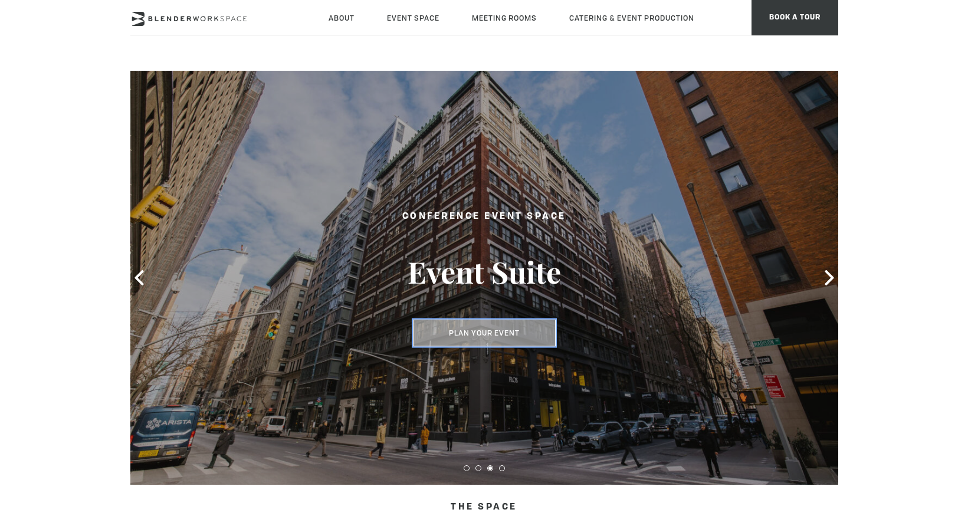
click at [483, 339] on button "Plan Your Event" at bounding box center [484, 333] width 143 height 27
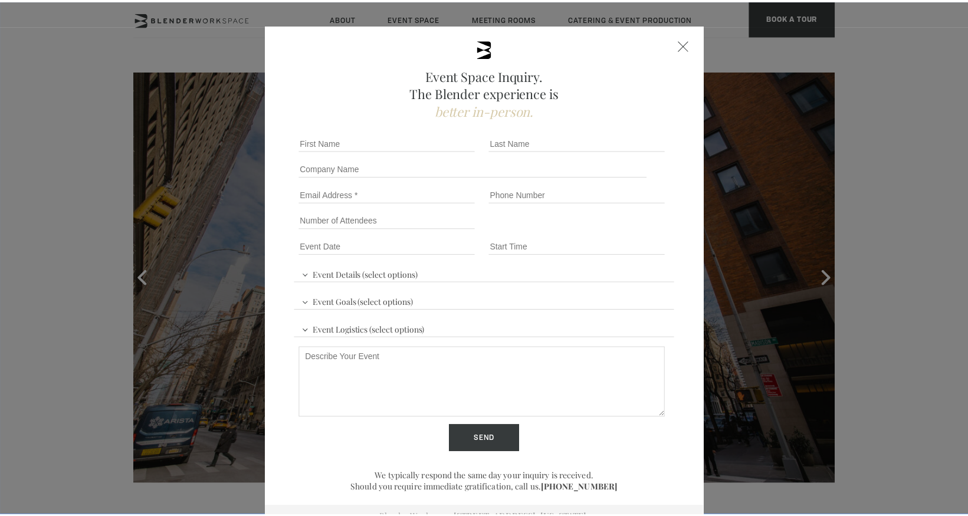
scroll to position [25, 0]
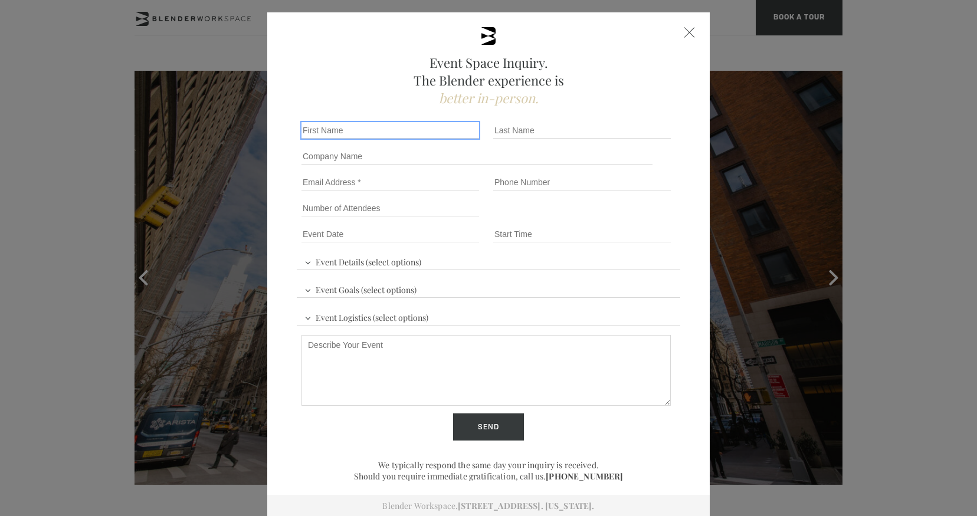
click at [368, 129] on input "First name *" at bounding box center [390, 130] width 178 height 17
click at [678, 35] on div "Event Space Inquiry. The Blender experience is better in-person. Event Details …" at bounding box center [488, 264] width 442 height 505
click at [684, 33] on div at bounding box center [689, 32] width 11 height 11
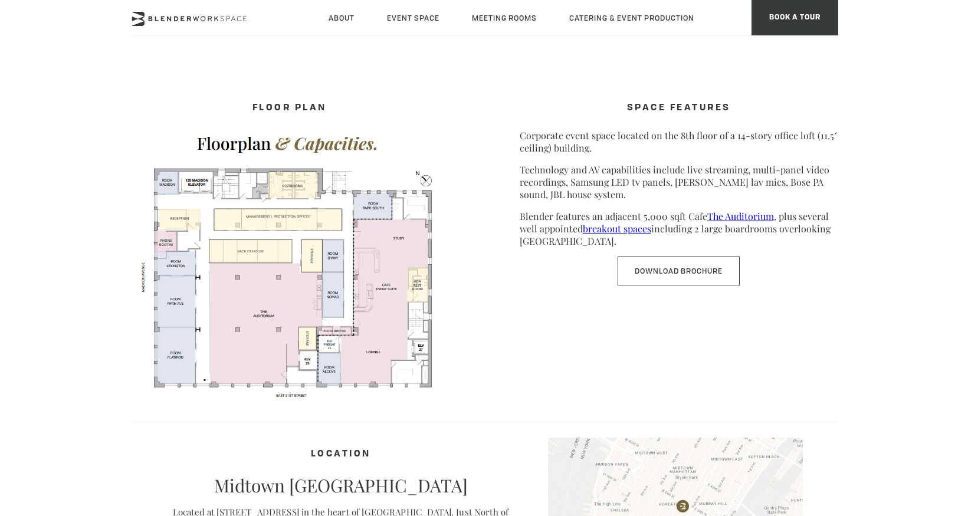
scroll to position [0, 0]
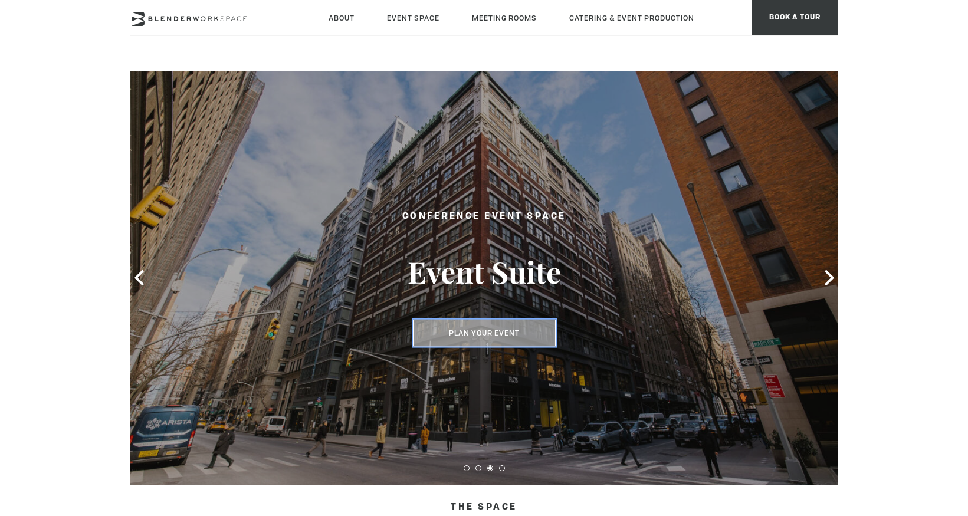
click at [480, 330] on button "Plan Your Event" at bounding box center [484, 333] width 143 height 27
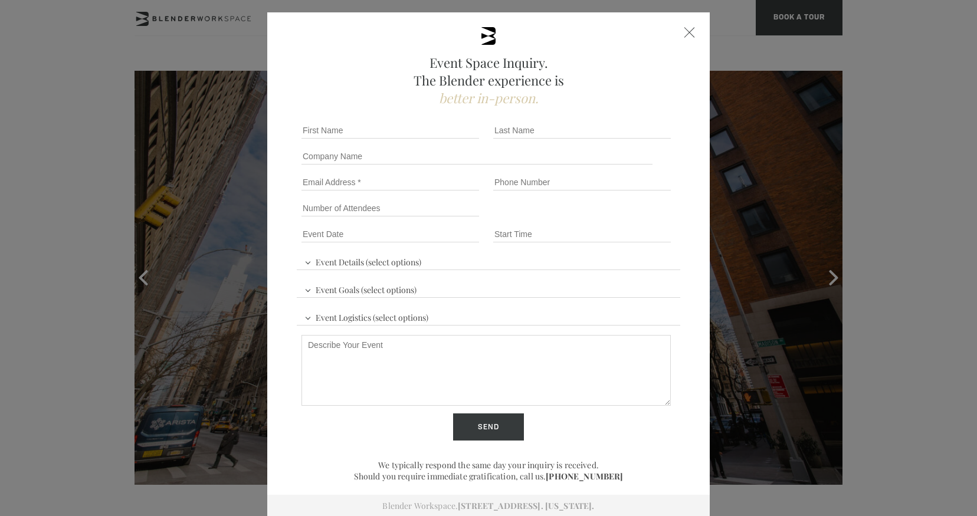
click at [681, 26] on div "Event Space Inquiry. The Blender experience is better in-person. Event Details …" at bounding box center [488, 264] width 442 height 505
click at [684, 36] on div at bounding box center [689, 32] width 11 height 11
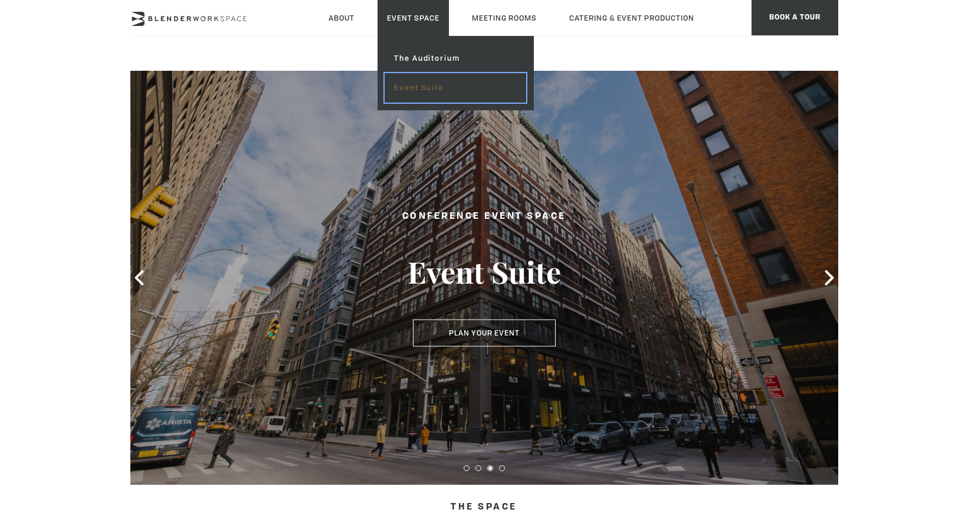
click at [412, 83] on link "Event Suite" at bounding box center [455, 87] width 141 height 29
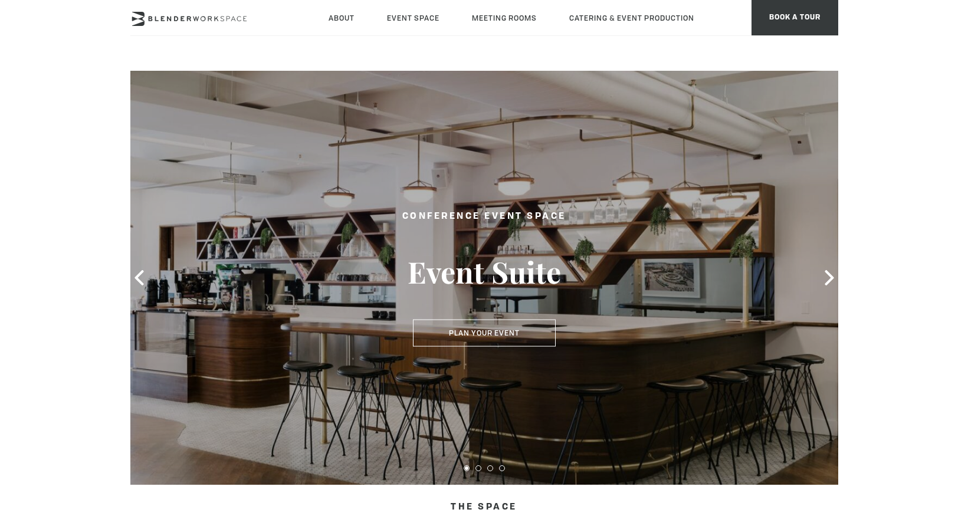
click at [465, 349] on div "Conference Event Space Event Suite Plan Your Event Plan Your Event" at bounding box center [484, 278] width 295 height 161
click at [467, 334] on button "Plan Your Event" at bounding box center [484, 333] width 143 height 27
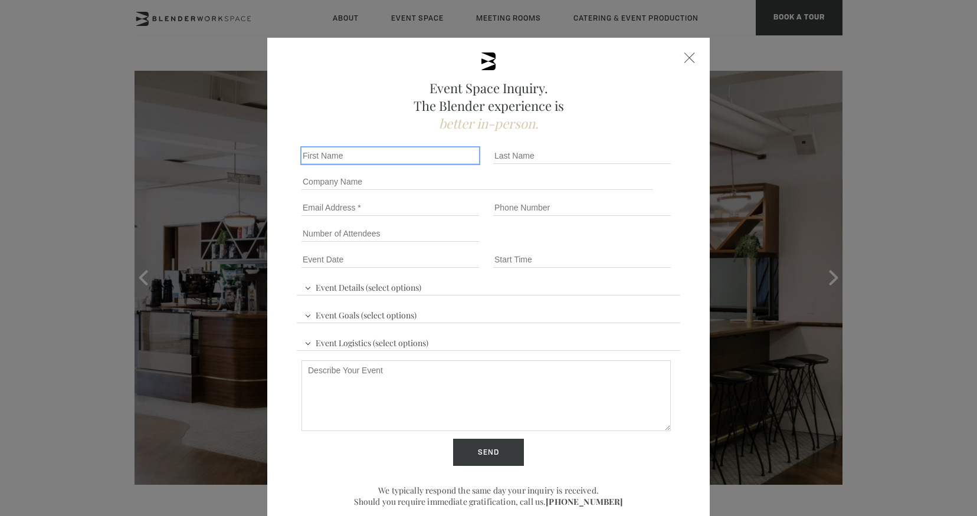
click at [357, 158] on input "First name *" at bounding box center [390, 155] width 178 height 17
type input "Jackie"
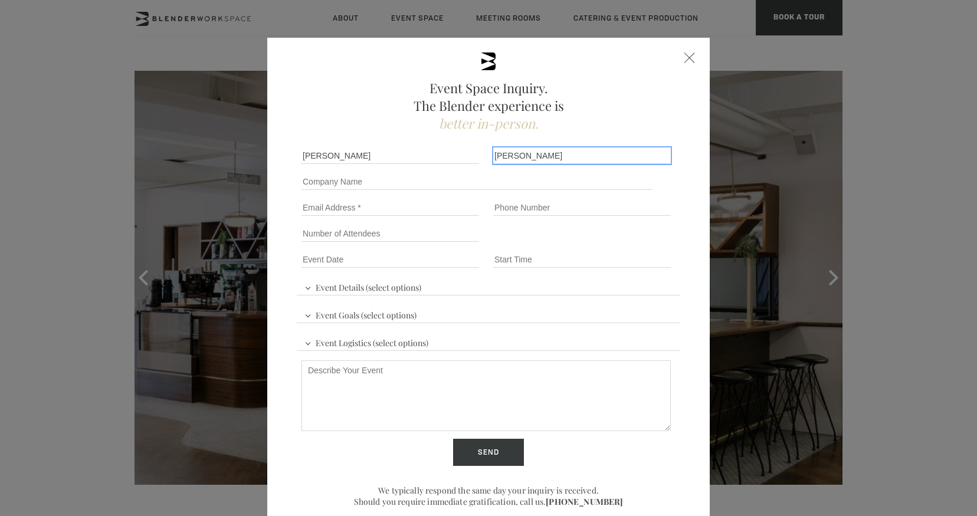
type input "Perez"
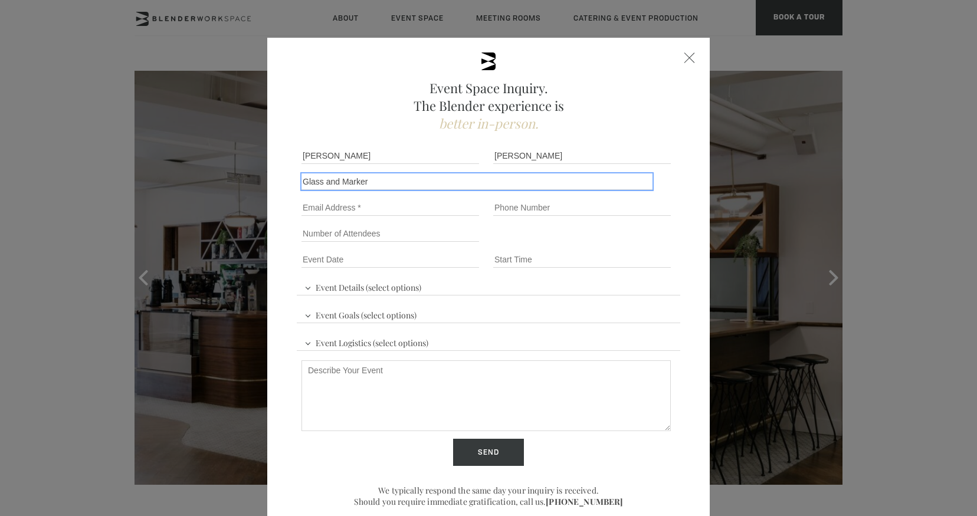
type input "Glass and Marker"
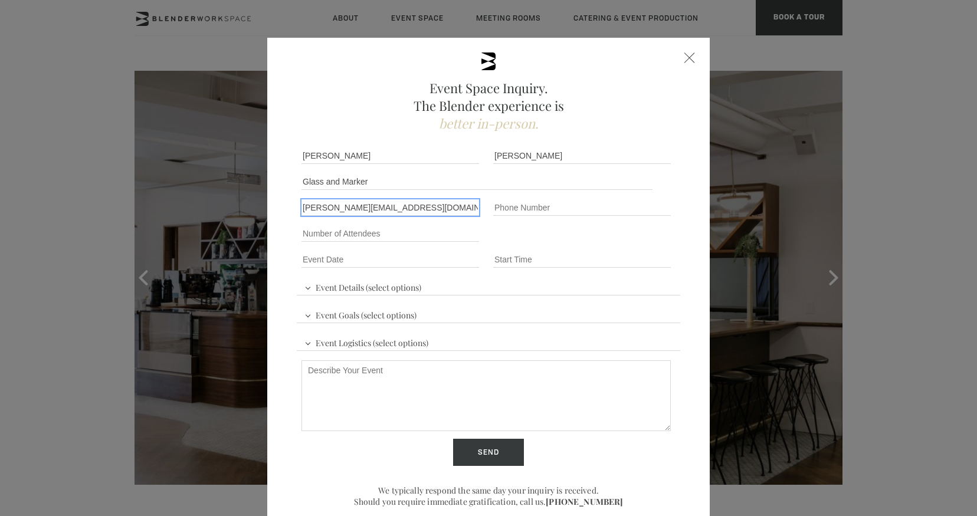
type input "j.perez@glassandmarker.com"
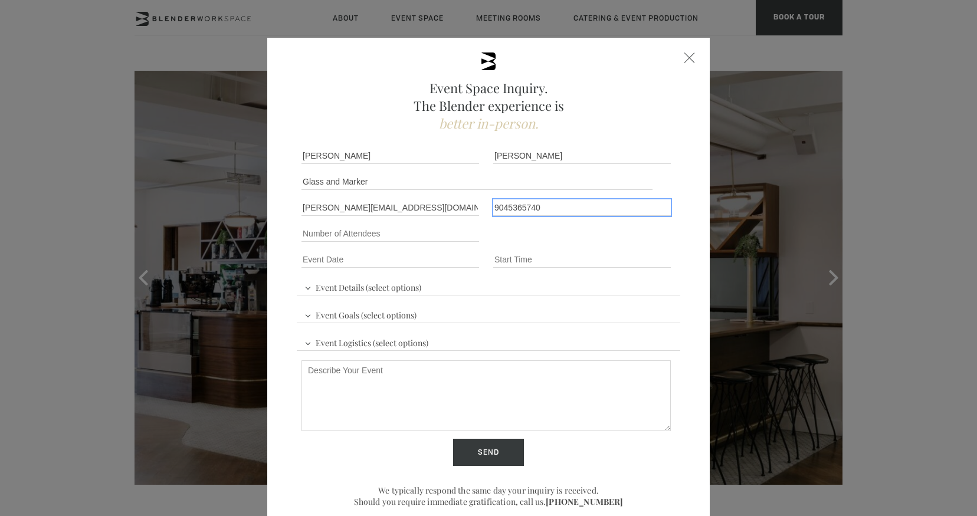
type input "9045365740"
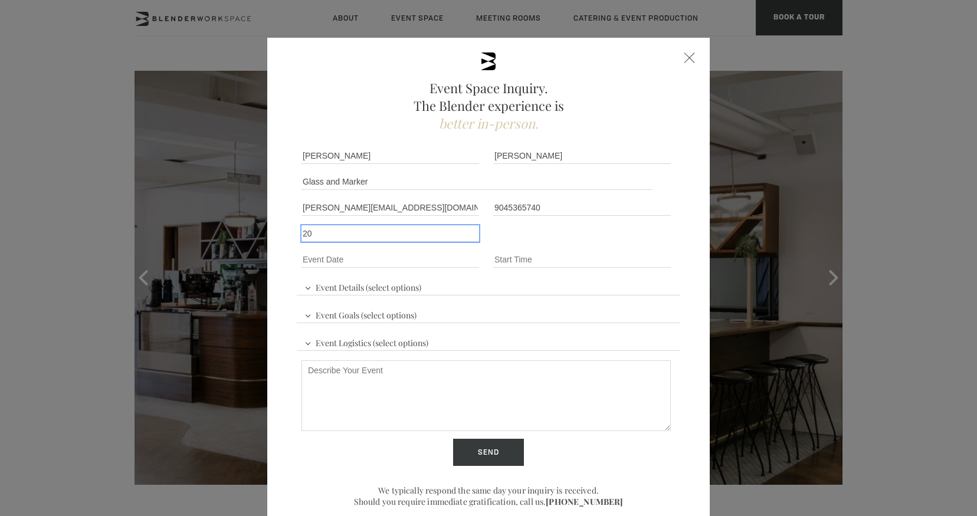
type input "20"
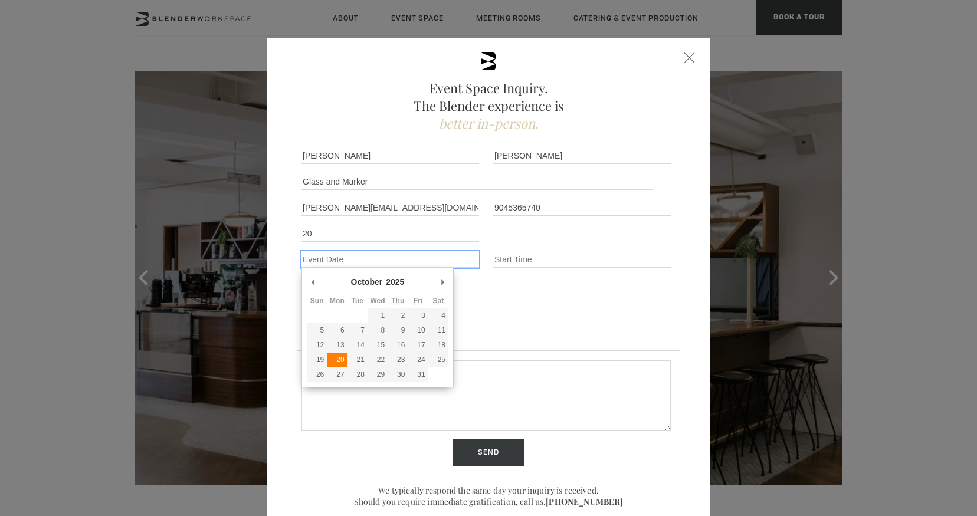
type div "2025-10-20"
type input "10/20/2025"
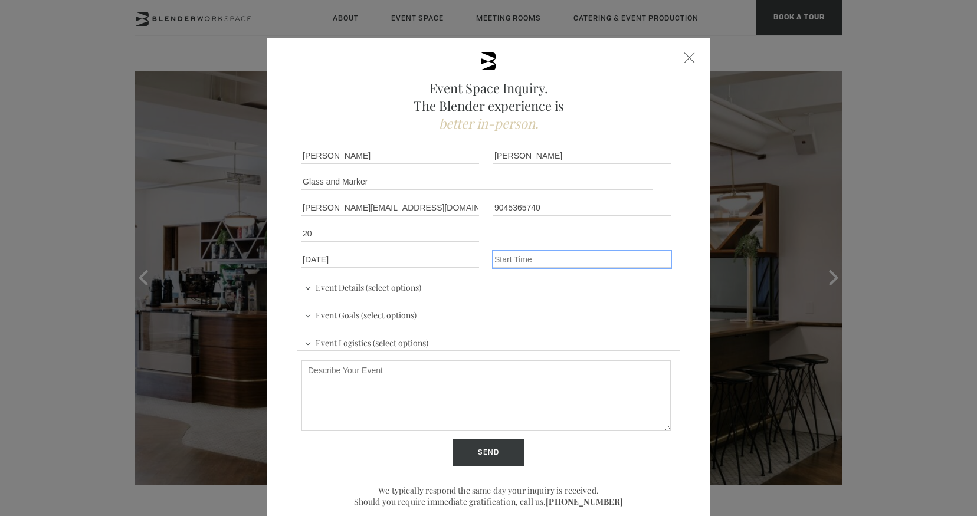
click at [513, 252] on input "Event Time" at bounding box center [582, 259] width 178 height 17
type input "7am"
click at [391, 279] on span "Event Details (select options)" at bounding box center [362, 286] width 123 height 18
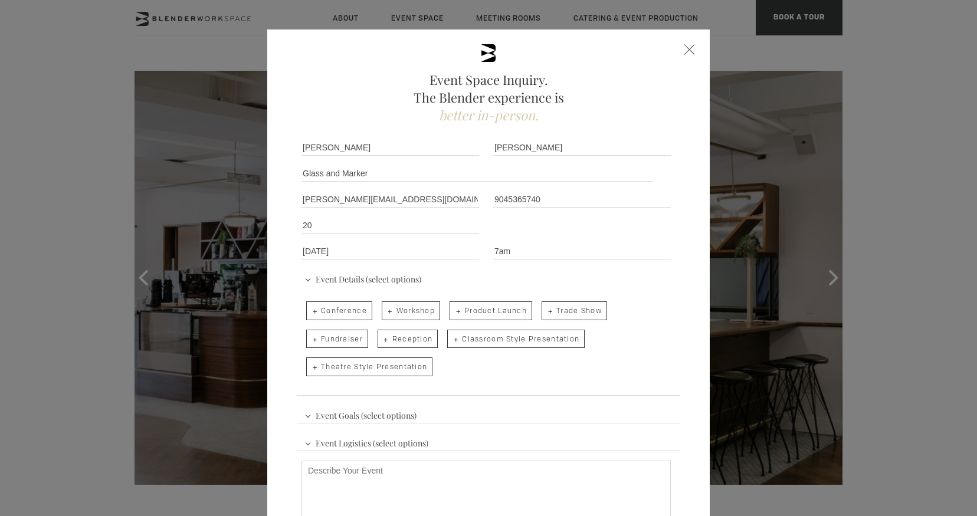
scroll to position [19, 0]
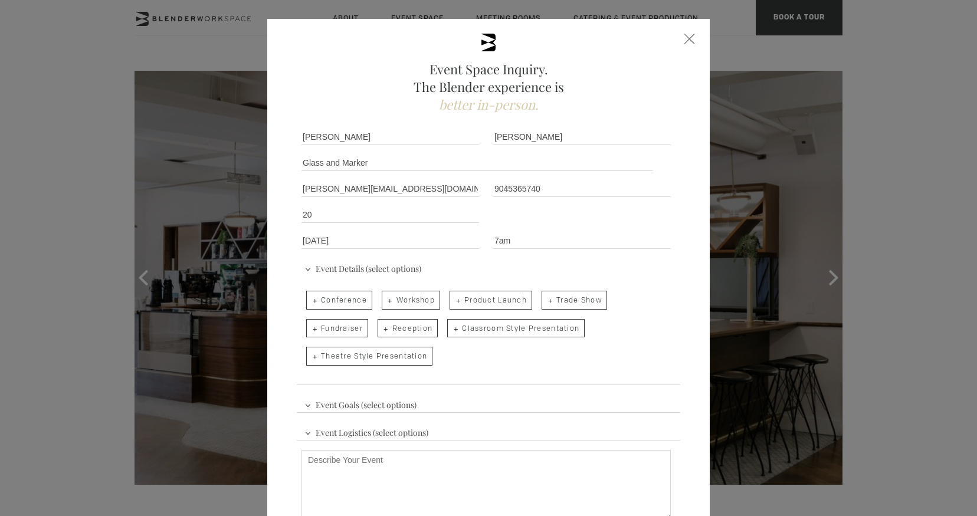
click at [319, 406] on span "Event Goals (select options)" at bounding box center [360, 404] width 118 height 18
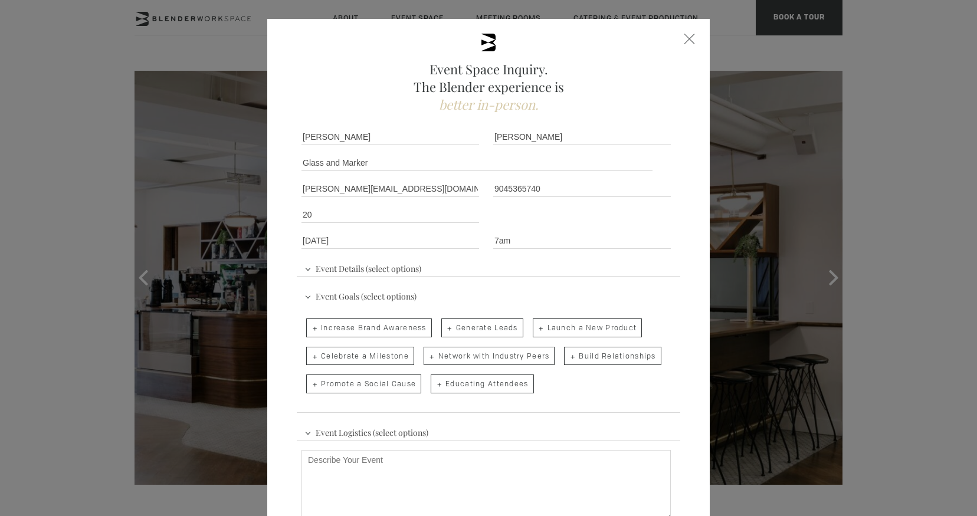
click at [374, 271] on span "Event Details (select options)" at bounding box center [362, 267] width 123 height 18
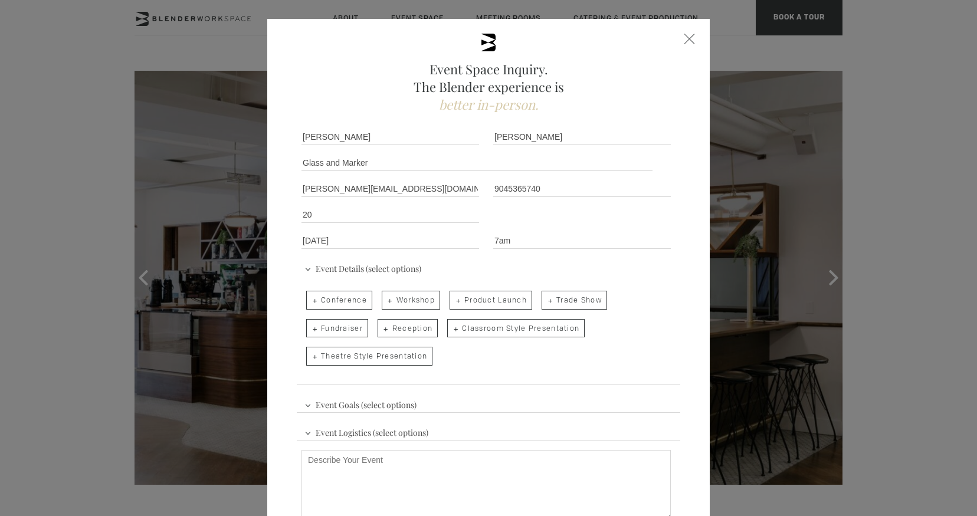
click at [493, 357] on ul "Conference Workshop Product Launch Trade Show Fundraiser Reception Classroom St…" at bounding box center [485, 328] width 369 height 84
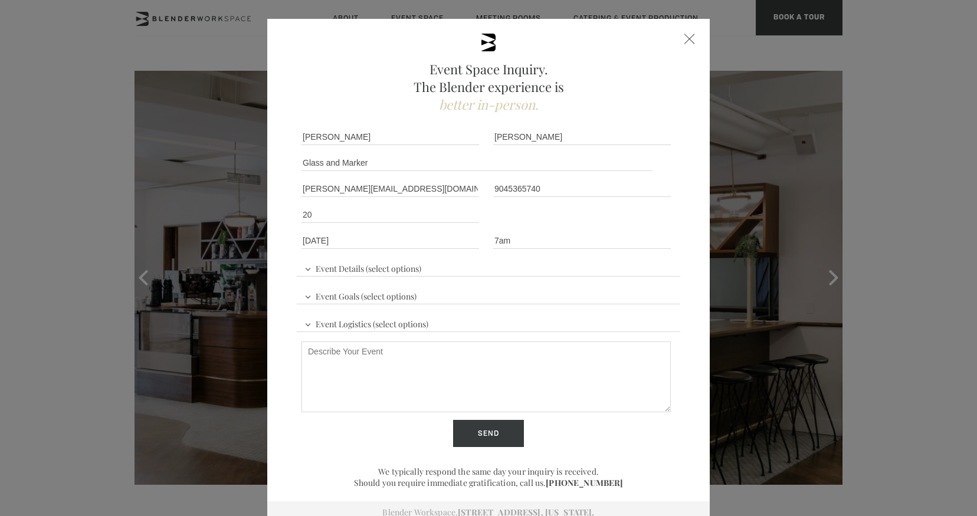
click at [365, 321] on span "Event Logistics (select options)" at bounding box center [366, 323] width 130 height 18
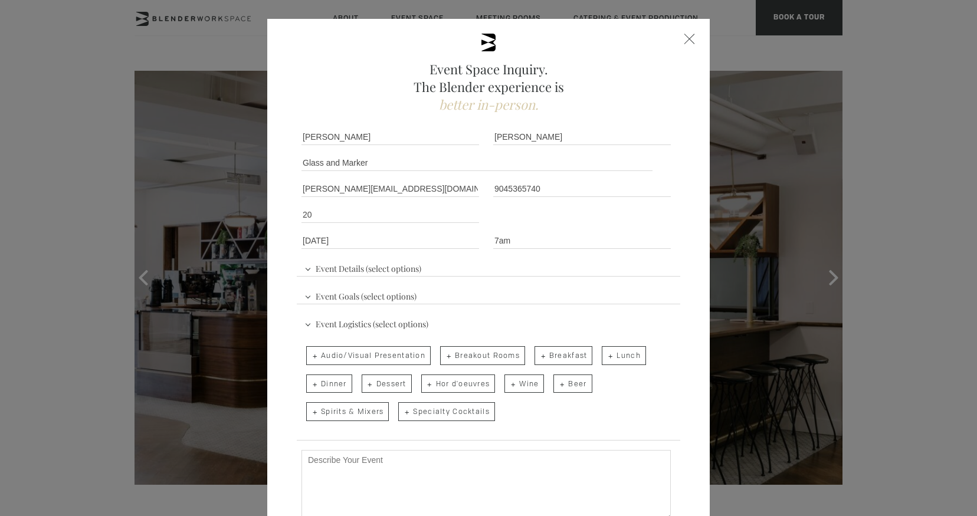
click at [557, 358] on span "Breakfast" at bounding box center [563, 355] width 58 height 19
click at [537, 358] on input "Breakfast" at bounding box center [534, 350] width 8 height 17
checkbox input "true"
click at [621, 355] on span "Lunch" at bounding box center [624, 355] width 44 height 19
click at [605, 355] on input "Lunch" at bounding box center [601, 350] width 8 height 17
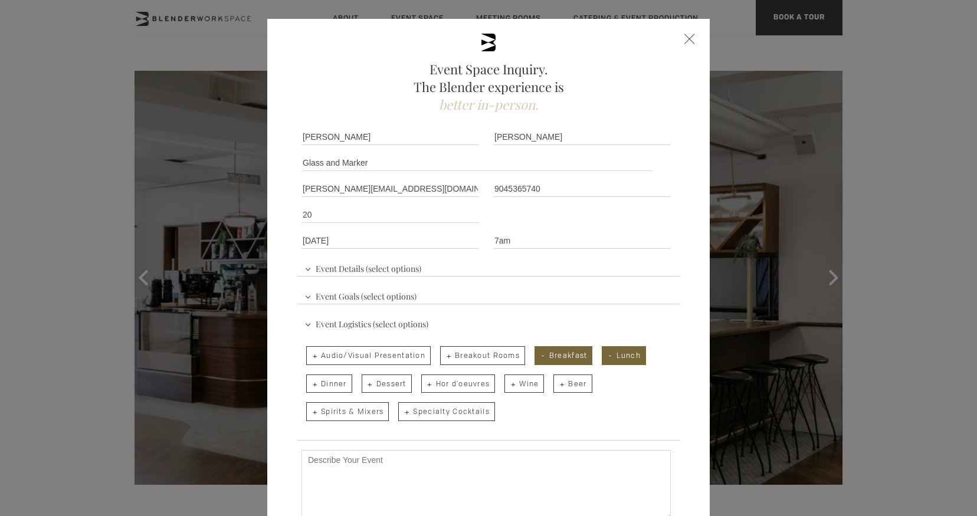
checkbox input "true"
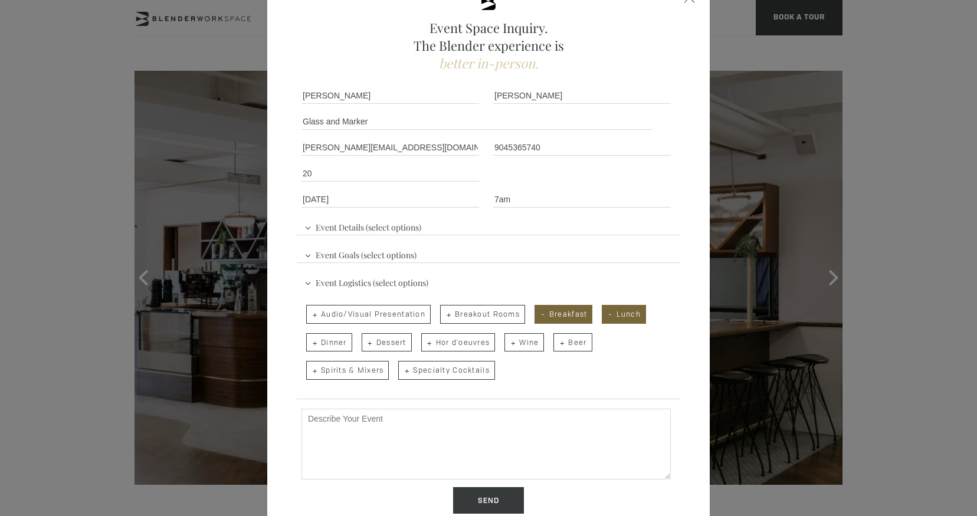
scroll to position [67, 0]
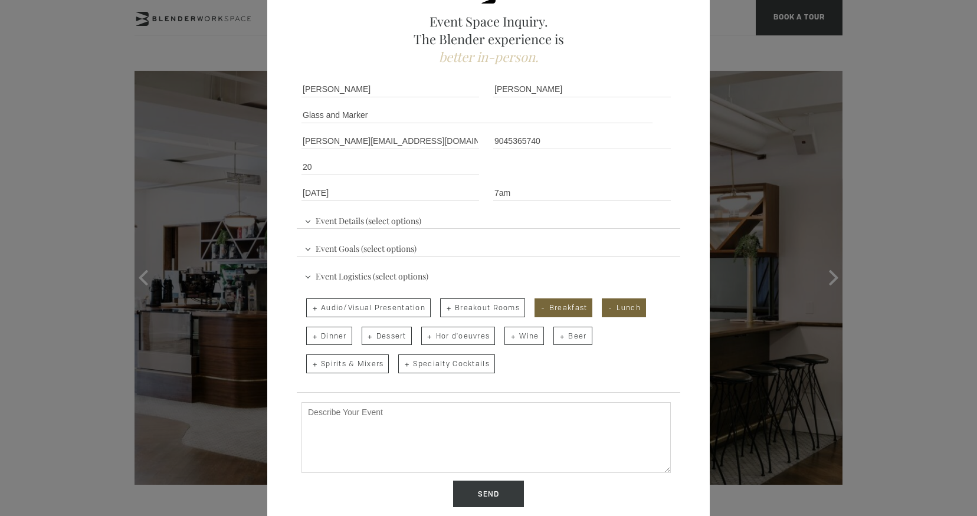
click at [513, 422] on textarea "Describe Your Event" at bounding box center [485, 437] width 369 height 71
click at [378, 430] on textarea "Describe Your Event" at bounding box center [485, 437] width 369 height 71
paste textarea "My name is Jackie and I'm a production coordinator with Oakland-based creative …"
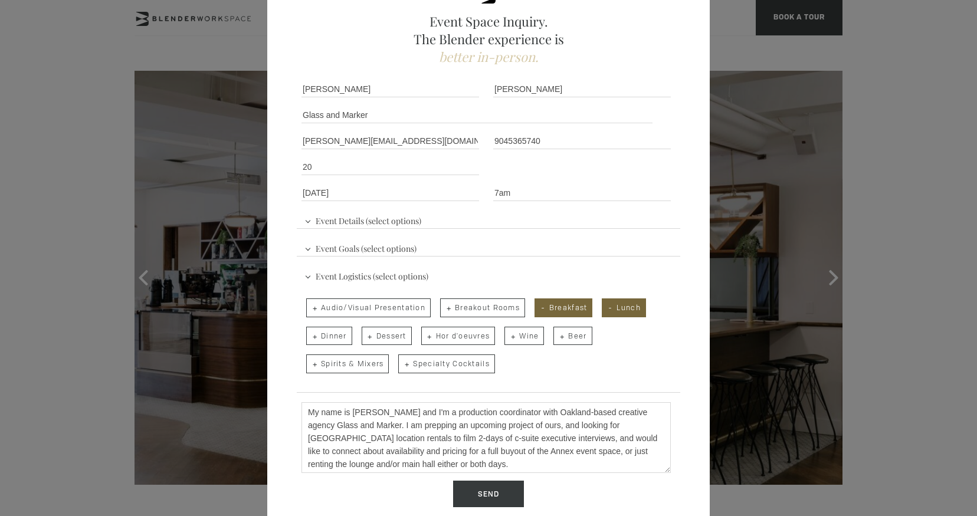
scroll to position [2, 0]
drag, startPoint x: 399, startPoint y: 460, endPoint x: 624, endPoint y: 438, distance: 225.8
click at [624, 438] on textarea "My name is Jackie and I'm a production coordinator with Oakland-based creative …" at bounding box center [485, 437] width 369 height 71
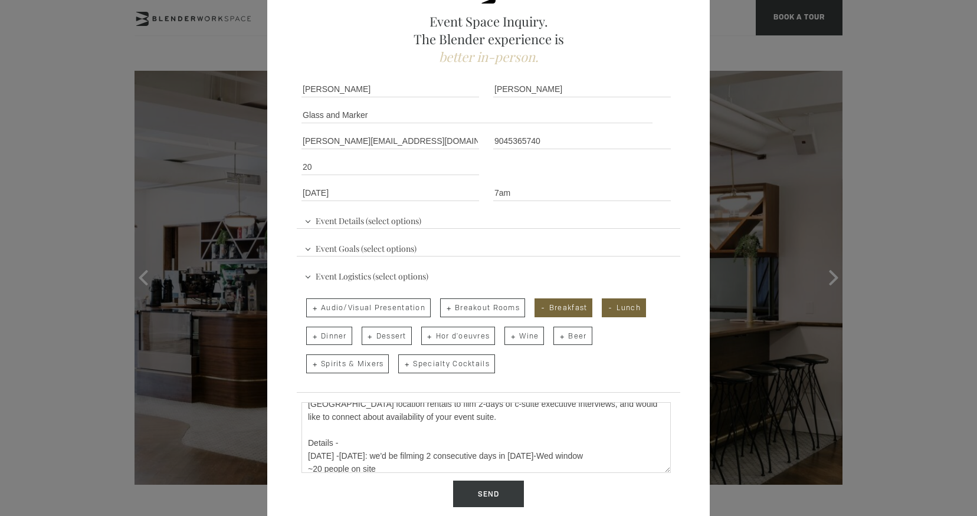
scroll to position [61, 0]
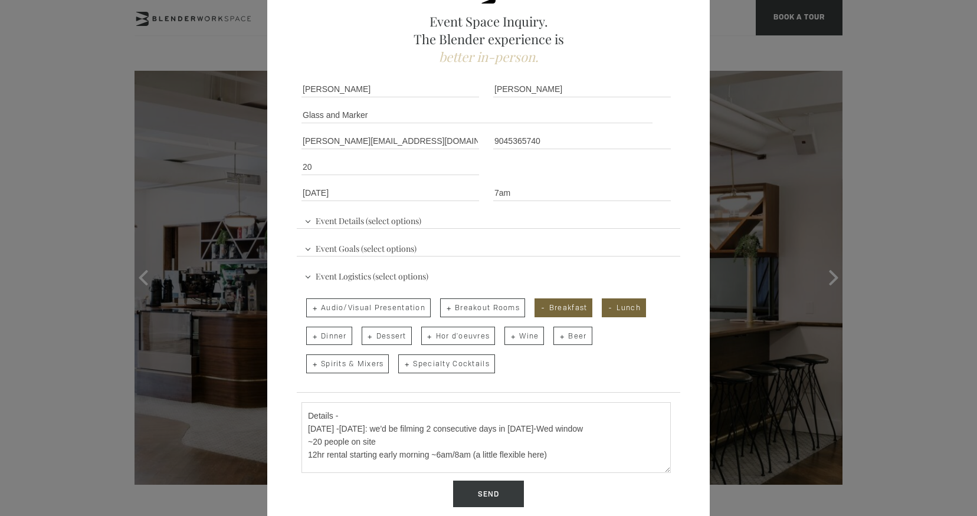
click at [357, 428] on textarea "My name is Jackie and I'm a production coordinator with Oakland-based creative …" at bounding box center [485, 437] width 369 height 71
drag, startPoint x: 606, startPoint y: 426, endPoint x: 509, endPoint y: 426, distance: 97.3
click at [509, 426] on textarea "My name is Jackie and I'm a production coordinator with Oakland-based creative …" at bounding box center [485, 437] width 369 height 71
click at [520, 428] on textarea "My name is Jackie and I'm a production coordinator with Oakland-based creative …" at bounding box center [485, 437] width 369 height 71
click at [580, 425] on textarea "My name is Jackie and I'm a production coordinator with Oakland-based creative …" at bounding box center [485, 437] width 369 height 71
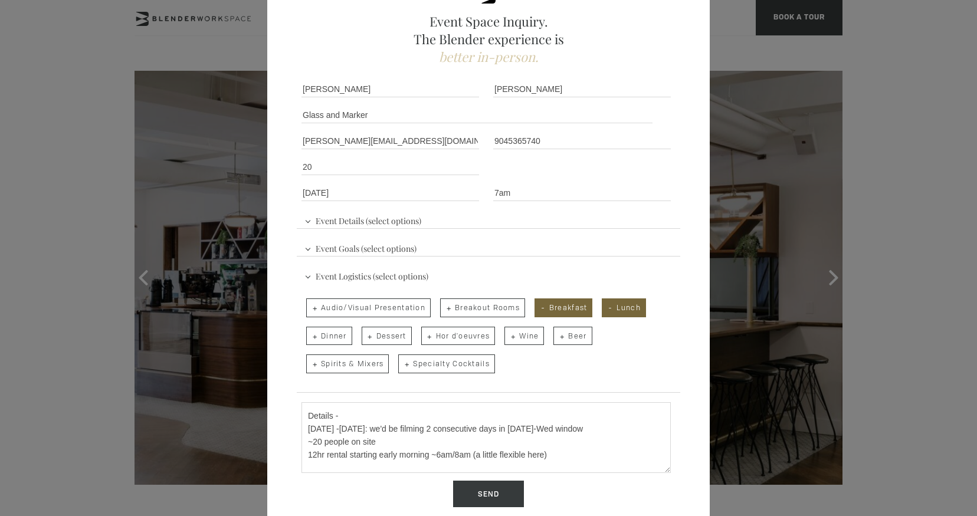
drag, startPoint x: 602, startPoint y: 428, endPoint x: 380, endPoint y: 427, distance: 221.8
click at [380, 427] on textarea "My name is Jackie and I'm a production coordinator with Oakland-based creative …" at bounding box center [485, 437] width 369 height 71
click at [437, 455] on textarea "My name is Jackie and I'm a production coordinator with Oakland-based creative …" at bounding box center [485, 437] width 369 height 71
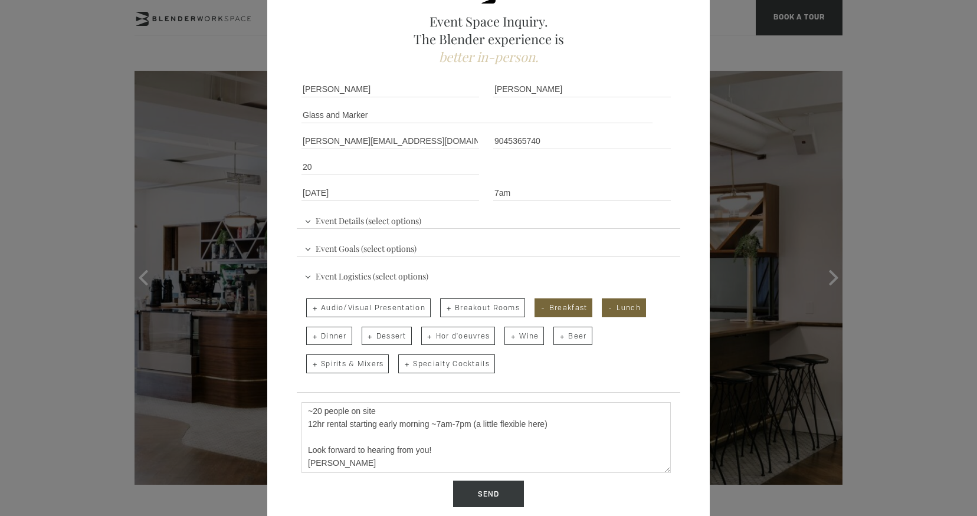
click at [457, 447] on textarea "My name is Jackie and I'm a production coordinator with Oakland-based creative …" at bounding box center [485, 437] width 369 height 71
click at [304, 452] on textarea "My name is Jackie and I'm a production coordinator with Oakland-based creative …" at bounding box center [485, 437] width 369 height 71
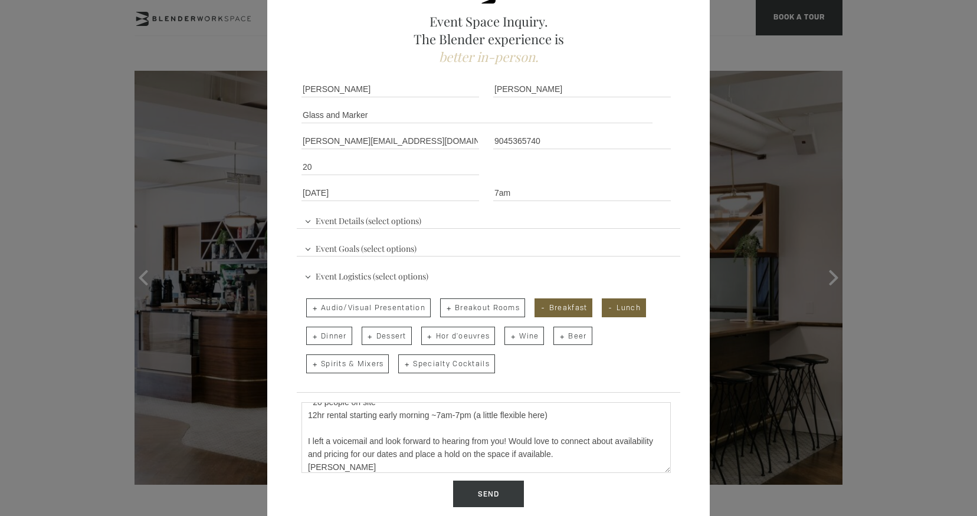
scroll to position [105, 0]
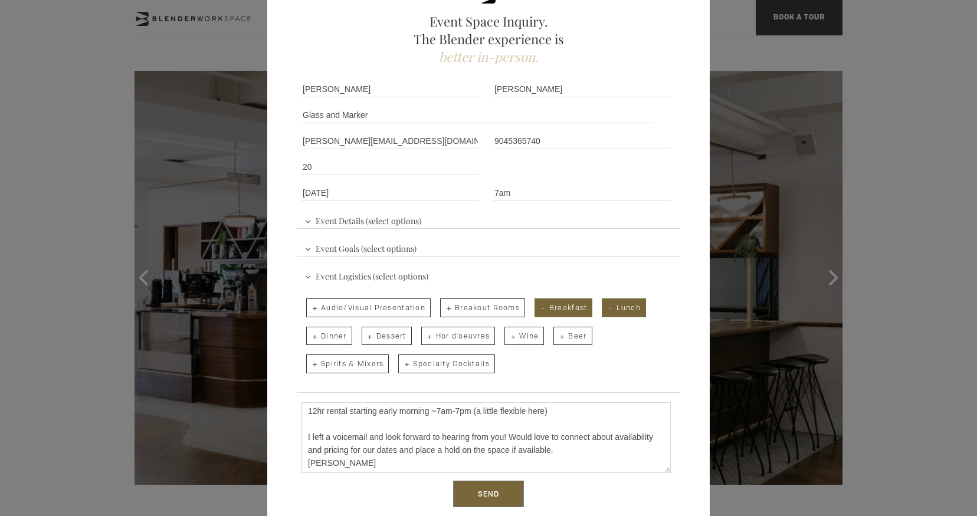
type textarea "My name is Jackie and I'm a production coordinator with Oakland-based creative …"
click at [508, 494] on input "Send" at bounding box center [488, 494] width 71 height 27
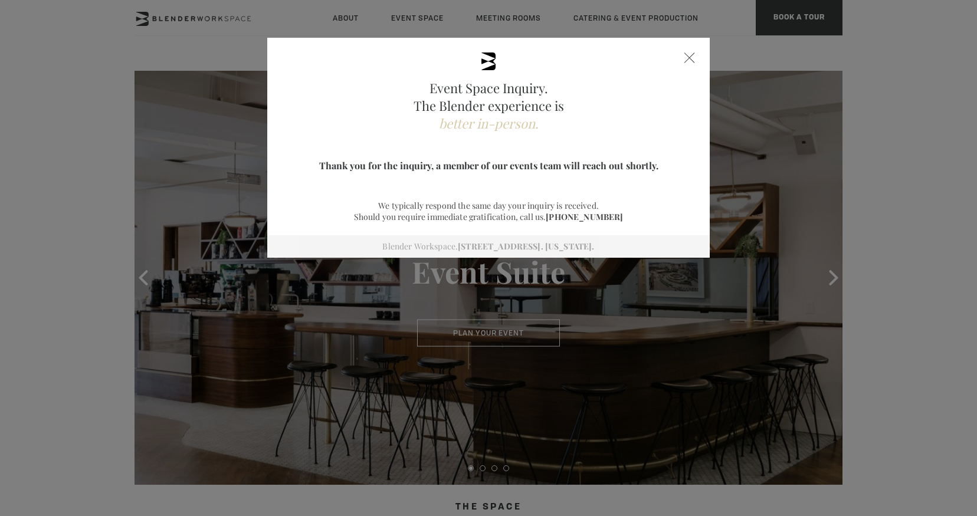
scroll to position [0, 0]
